Goal: Task Accomplishment & Management: Manage account settings

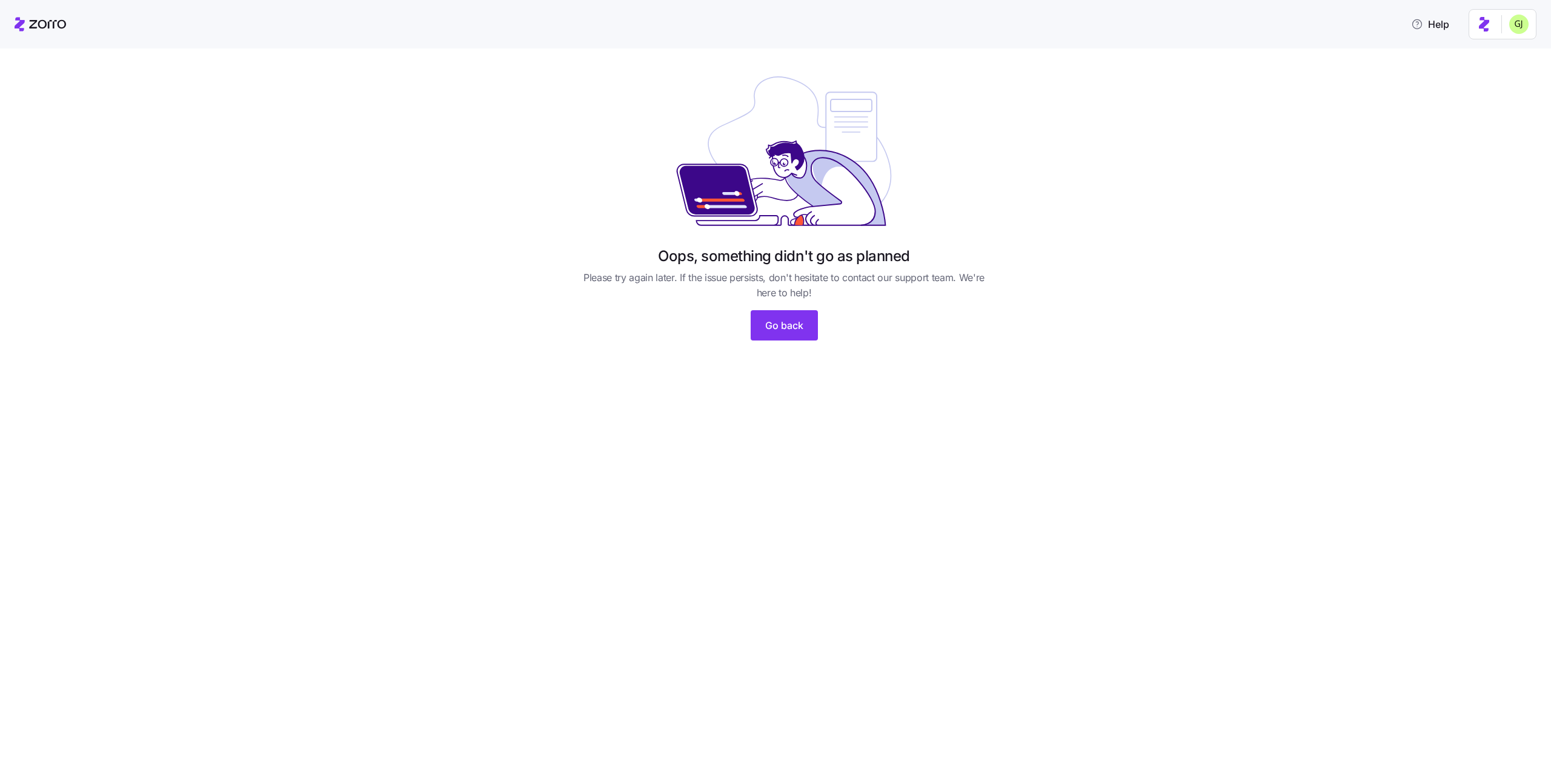
click at [1520, 31] on html "Help Oops, something didn't go as planned Please try again later. If the issue …" at bounding box center [776, 388] width 1551 height 777
click at [1493, 72] on div "Log out" at bounding box center [1487, 77] width 47 height 13
